Goal: Information Seeking & Learning: Learn about a topic

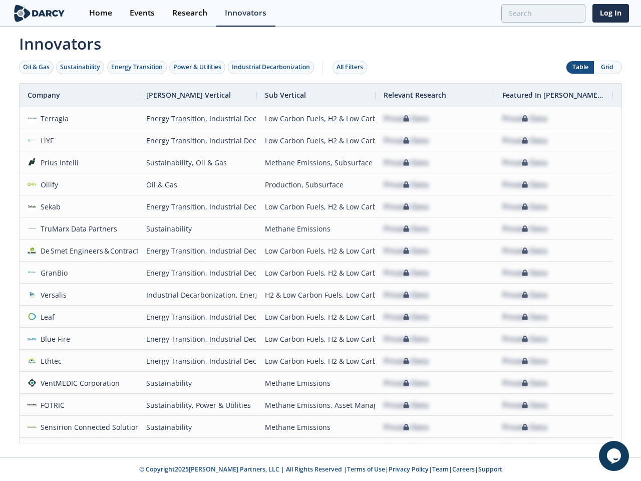
click at [37, 67] on div "Oil & Gas" at bounding box center [36, 67] width 27 height 9
click at [81, 67] on div "Sustainability" at bounding box center [80, 67] width 40 height 9
click at [137, 67] on div "Energy Transition" at bounding box center [137, 67] width 52 height 9
click at [198, 67] on div "Power & Utilities" at bounding box center [197, 67] width 48 height 9
click at [273, 67] on div "Industrial Decarbonization" at bounding box center [271, 67] width 78 height 9
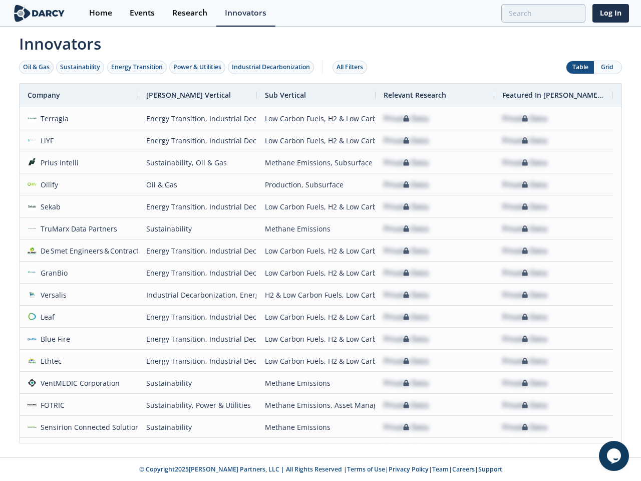
click at [353, 67] on div "All Filters" at bounding box center [350, 67] width 27 height 9
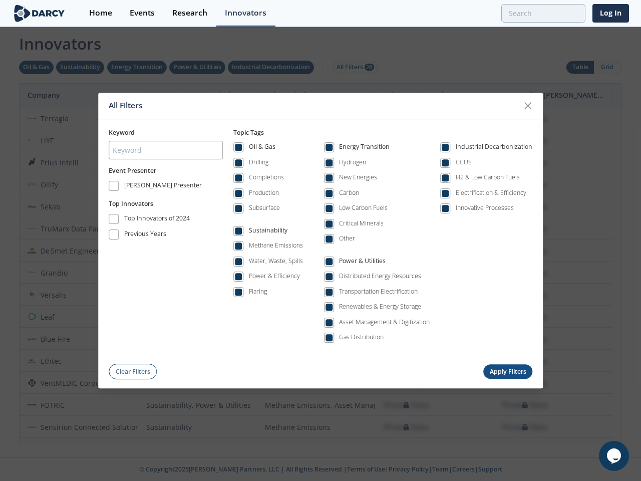
click at [580, 67] on div "All Filters Keyword Event Presenter [PERSON_NAME] Presenter Top Innovators Top …" at bounding box center [320, 240] width 641 height 481
click at [607, 67] on div "All Filters Keyword Event Presenter [PERSON_NAME] Presenter Top Innovators Top …" at bounding box center [320, 240] width 641 height 481
